Goal: Information Seeking & Learning: Learn about a topic

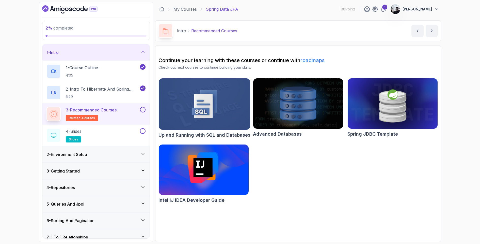
click at [143, 109] on button at bounding box center [143, 110] width 6 height 6
click at [122, 132] on div "4 - Slides slides" at bounding box center [92, 135] width 92 height 14
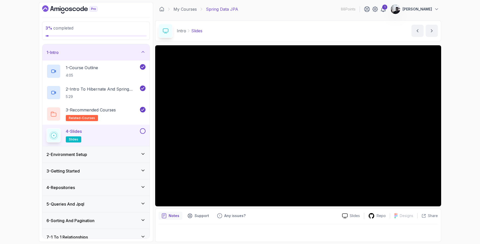
click at [145, 130] on button at bounding box center [143, 131] width 6 height 6
click at [125, 157] on div "2 - Environment Setup" at bounding box center [95, 154] width 107 height 16
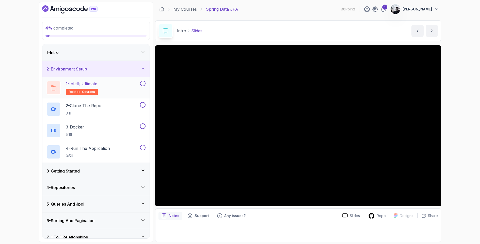
click at [118, 85] on div "1 - Intellij Ultimate related-courses" at bounding box center [92, 87] width 92 height 14
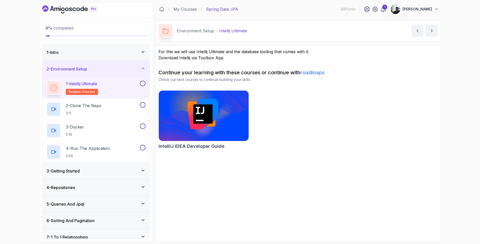
click at [143, 84] on button at bounding box center [143, 83] width 6 height 6
click at [110, 111] on div "2 - Clone The Repo 3:11" at bounding box center [92, 109] width 92 height 14
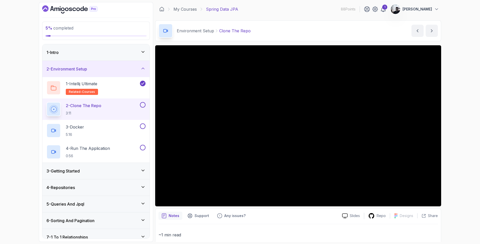
scroll to position [59, 0]
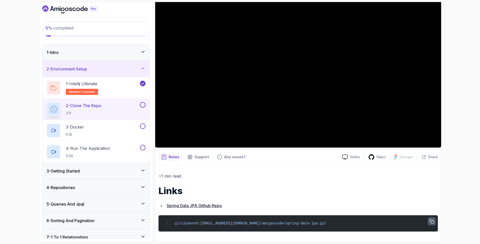
click at [431, 221] on icon "button" at bounding box center [432, 221] width 4 height 4
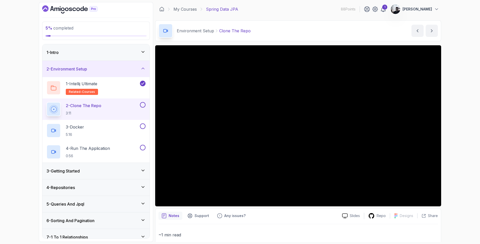
click at [464, 139] on div "5 % completed 1 - Intro 2 - Environment Setup 1 - Intellij Ultimate related-cou…" at bounding box center [240, 122] width 480 height 244
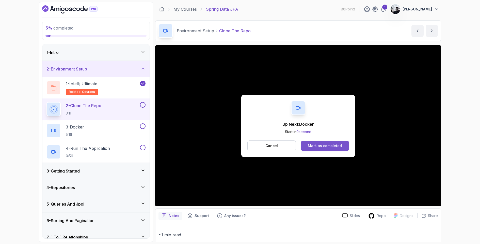
click at [331, 148] on button "Mark as completed" at bounding box center [325, 145] width 48 height 10
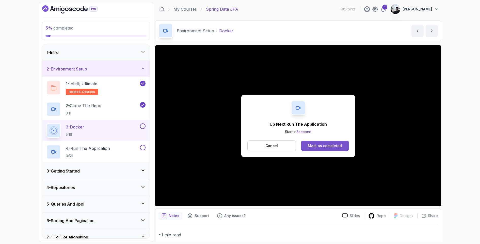
click at [328, 143] on div "Mark as completed" at bounding box center [325, 145] width 34 height 5
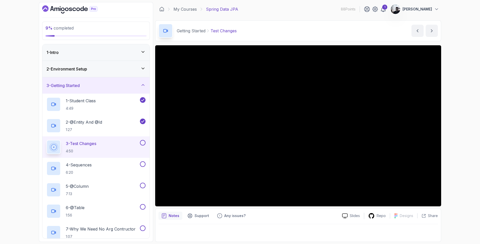
click at [295, 223] on div "Notes Support Any issues? Slides Repo Designs Design not available Share" at bounding box center [298, 225] width 286 height 34
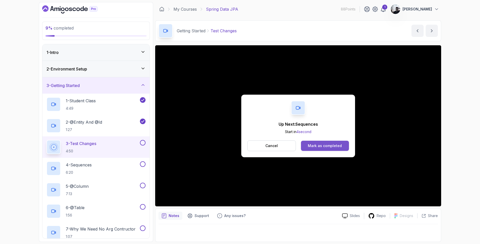
click at [321, 143] on div "Mark as completed" at bounding box center [325, 145] width 34 height 5
